Goal: Information Seeking & Learning: Learn about a topic

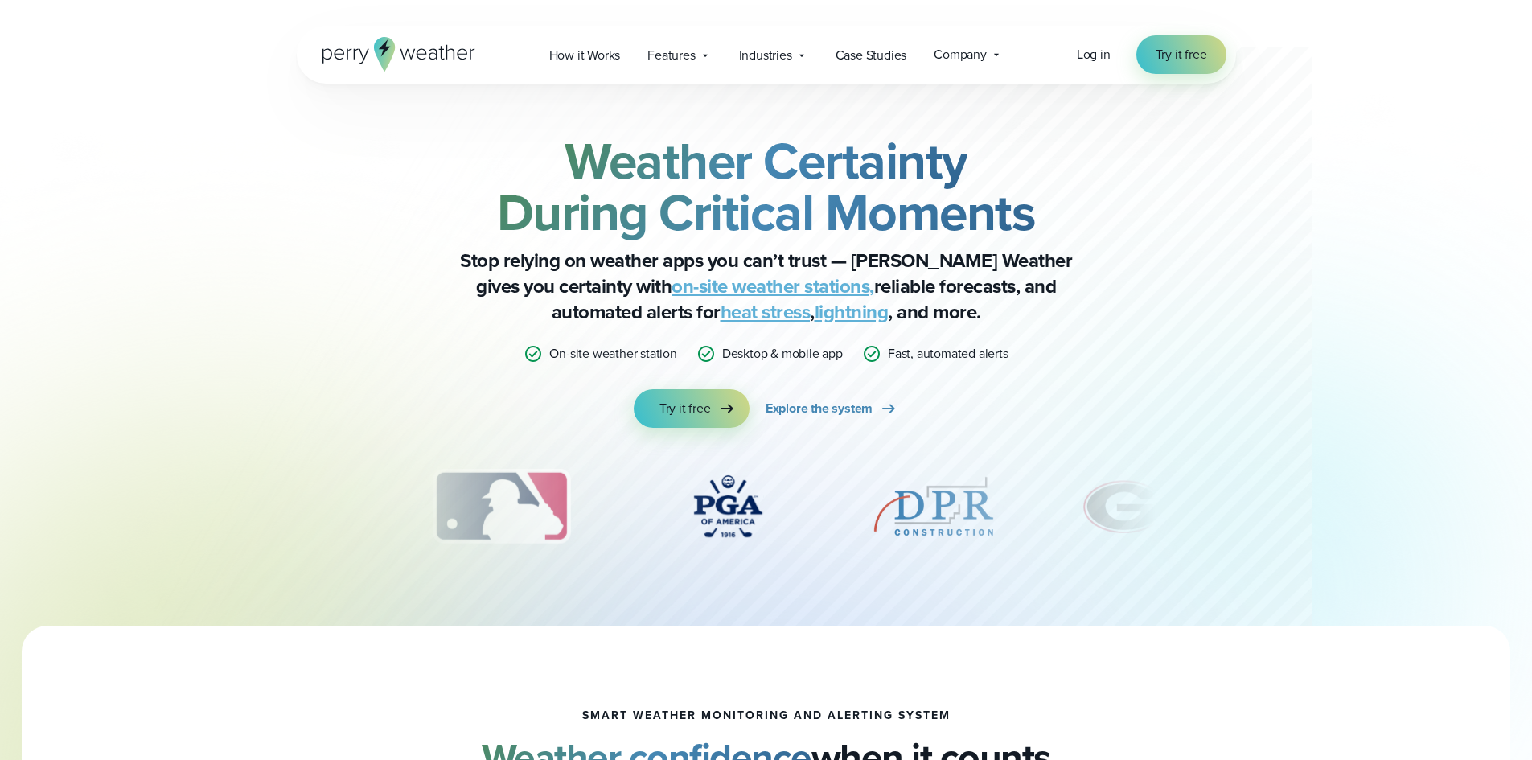
click at [672, 285] on link "on-site weather stations," at bounding box center [773, 286] width 203 height 29
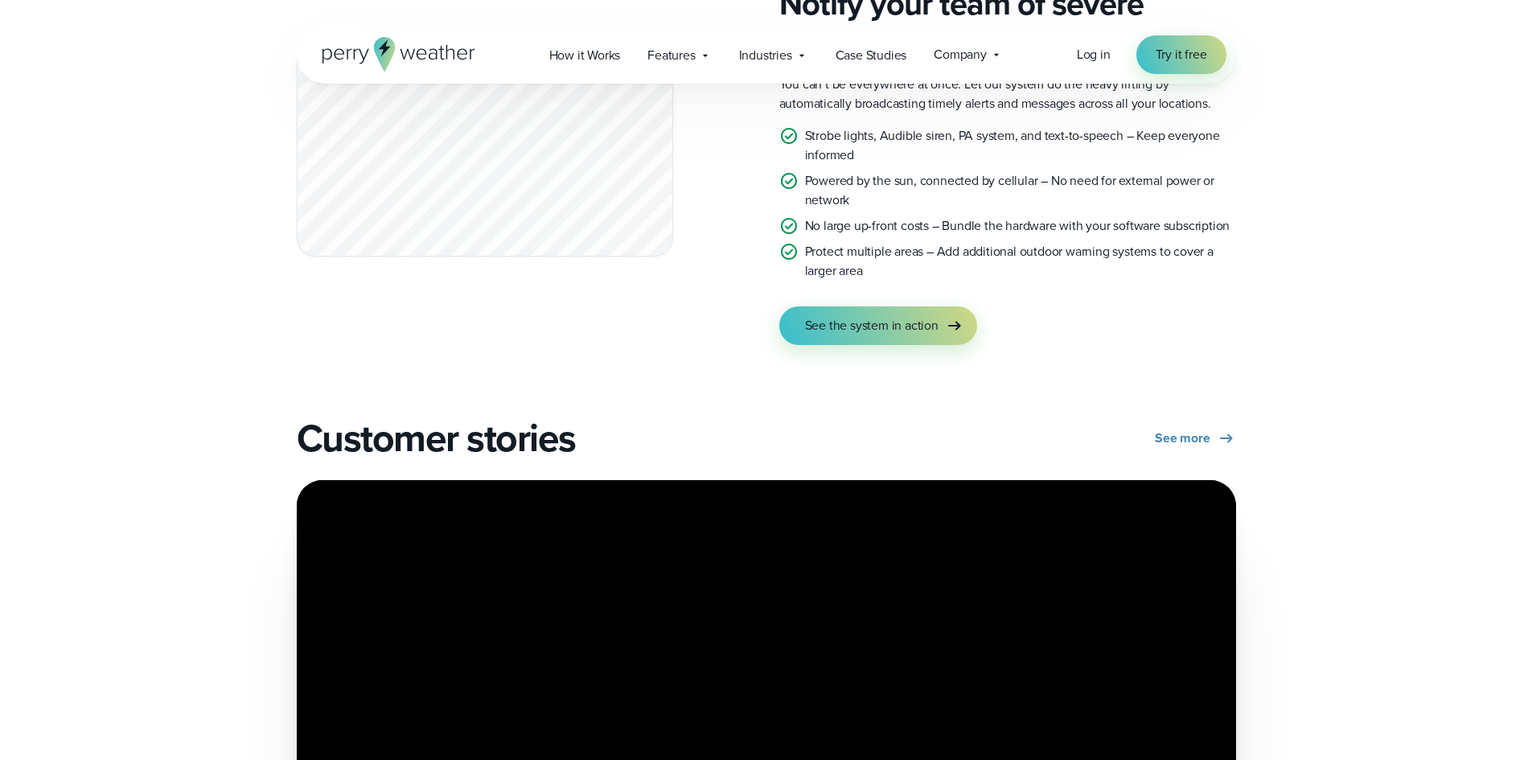
scroll to position [2976, 0]
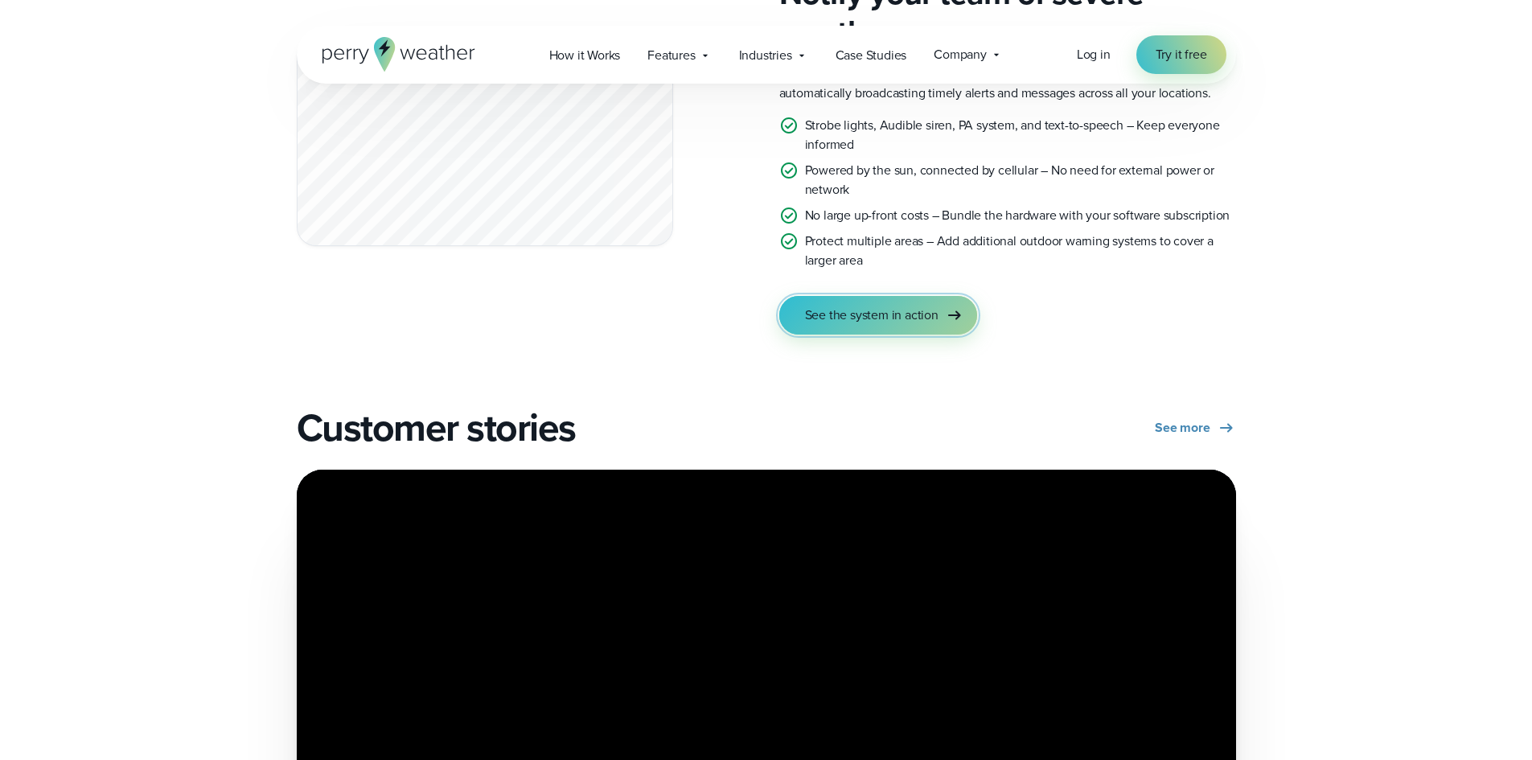
click at [886, 306] on span "See the system in action" at bounding box center [872, 315] width 134 height 19
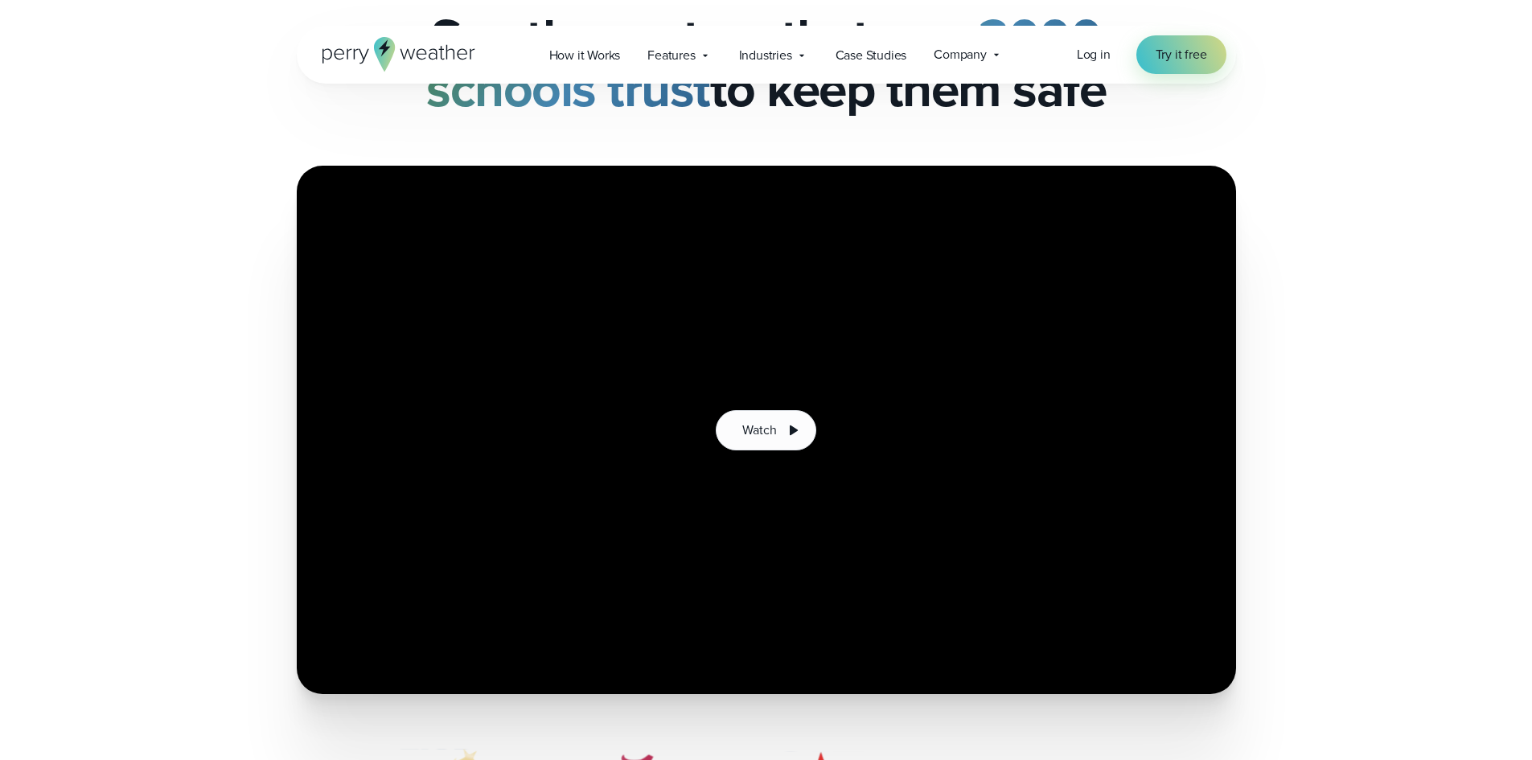
scroll to position [161, 0]
